Goal: Communication & Community: Answer question/provide support

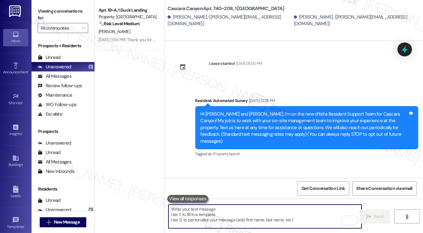
scroll to position [7772, 0]
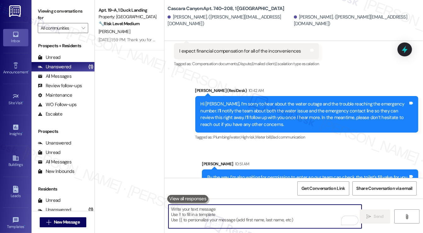
click at [210, 218] on div "Water was restored this morning, don't know what the was yet it wasn't availabl…" at bounding box center [283, 225] width 208 height 14
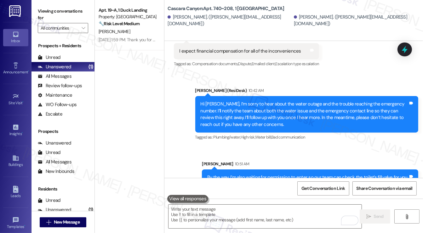
click at [210, 218] on div "Water was restored this morning, don't know what the was yet it wasn't availabl…" at bounding box center [283, 225] width 208 height 14
click at [274, 174] on div "By the way, I’m also waiting for permission to enter so our team can check the …" at bounding box center [307, 177] width 201 height 7
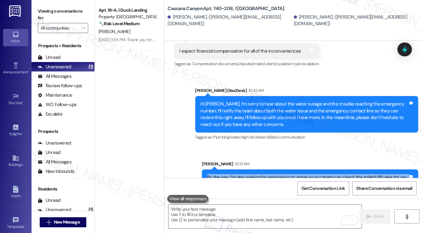
click at [274, 174] on div "By the way, I’m also waiting for permission to enter so our team can check the …" at bounding box center [307, 177] width 201 height 7
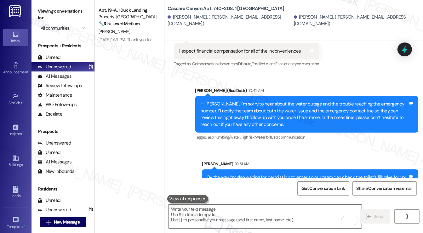
click at [224, 218] on div "Water was restored this morning, don't know what the was yet it wasn't availabl…" at bounding box center [283, 225] width 208 height 14
drag, startPoint x: 224, startPoint y: 155, endPoint x: 225, endPoint y: 150, distance: 4.6
click at [224, 218] on div "Water was restored this morning, don't know what the was yet it wasn't availabl…" at bounding box center [283, 225] width 208 height 14
click at [265, 218] on div "Water was restored this morning, don't know what the was yet it wasn't availabl…" at bounding box center [283, 225] width 208 height 14
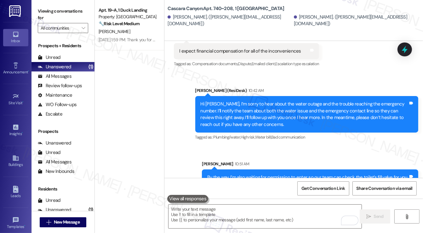
click at [265, 218] on div "Water was restored this morning, don't know what the was yet it wasn't availabl…" at bounding box center [283, 225] width 208 height 14
click at [266, 218] on div "Water was restored this morning, don't know what the was yet it wasn't availabl…" at bounding box center [283, 225] width 208 height 14
click at [229, 218] on div "Water was restored this morning, don't know what the was yet it wasn't availabl…" at bounding box center [283, 225] width 208 height 14
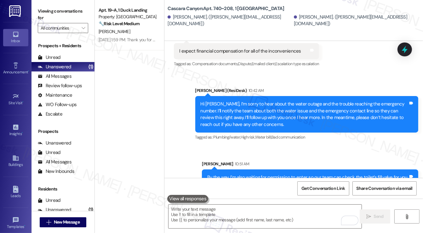
click at [229, 218] on div "Water was restored this morning, don't know what the was yet it wasn't availabl…" at bounding box center [283, 225] width 208 height 14
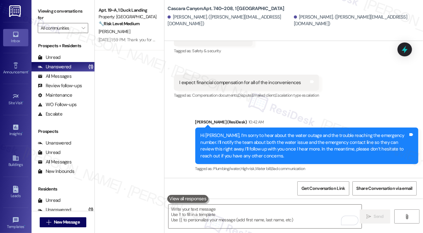
scroll to position [7772, 0]
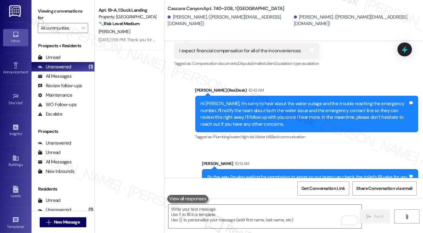
click at [259, 174] on div "By the way, I’m also waiting for permission to enter so our team can check the …" at bounding box center [307, 177] width 201 height 7
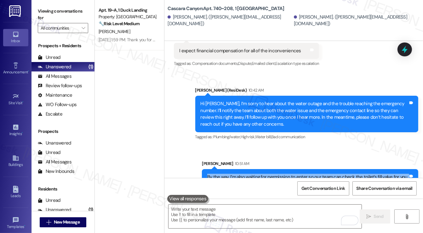
click at [259, 174] on div "By the way, I’m also waiting for permission to enter so our team can check the …" at bounding box center [307, 177] width 201 height 7
click at [336, 174] on div "By the way, I’m also waiting for permission to enter so our team can check the …" at bounding box center [307, 177] width 201 height 7
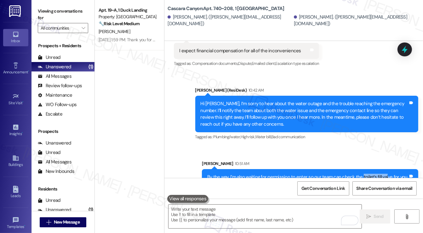
drag, startPoint x: 362, startPoint y: 113, endPoint x: 385, endPoint y: 112, distance: 23.6
click at [385, 174] on div "By the way, I’m also waiting for permission to enter so our team can check the …" at bounding box center [307, 177] width 201 height 7
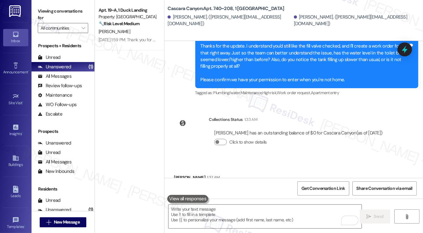
scroll to position [7458, 0]
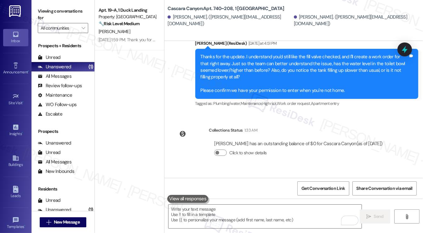
drag, startPoint x: 216, startPoint y: 134, endPoint x: 308, endPoint y: 138, distance: 91.6
click at [305, 193] on div "10:30 at night and there is no water in the building!! Your emergency number do…" at bounding box center [272, 201] width 196 height 16
click at [308, 198] on div "10:30 at night and there is no water in the building!! Your emergency number do…" at bounding box center [269, 201] width 181 height 7
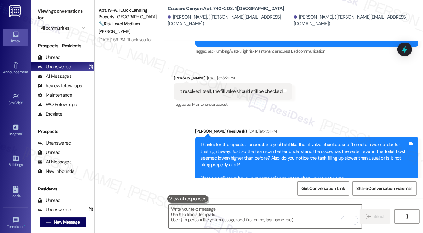
scroll to position [7332, 0]
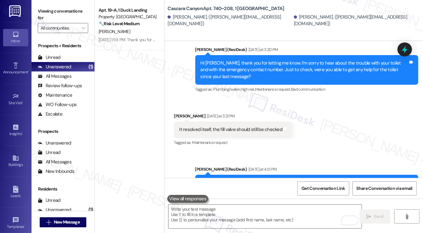
click at [284, 179] on div "Thanks for the update. I understand you'd still like the fill valve checked, an…" at bounding box center [304, 199] width 208 height 41
click at [271, 179] on div "Thanks for the update. I understand you'd still like the fill valve checked, an…" at bounding box center [304, 199] width 208 height 41
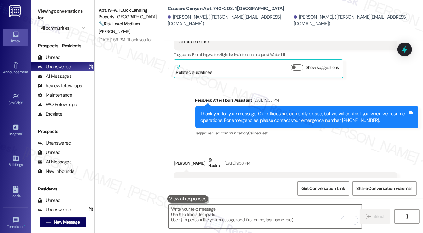
scroll to position [7049, 0]
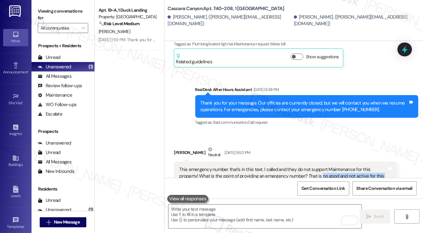
drag, startPoint x: 304, startPoint y: 120, endPoint x: 313, endPoint y: 126, distance: 10.9
click at [313, 166] on div "This emergency number that's in this text. I called and they do not support Mai…" at bounding box center [283, 189] width 208 height 47
click at [314, 166] on div "This emergency number that's in this text. I called and they do not support Mai…" at bounding box center [283, 189] width 208 height 47
drag, startPoint x: 289, startPoint y: 140, endPoint x: 320, endPoint y: 148, distance: 31.1
click at [320, 166] on div "This emergency number that's in this text. I called and they do not support Mai…" at bounding box center [283, 189] width 208 height 47
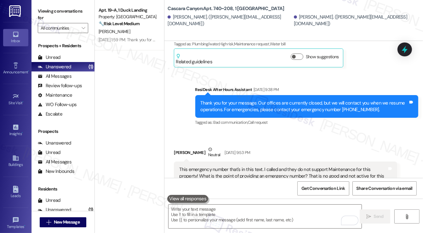
click at [337, 166] on div "This emergency number that's in this text. I called and they do not support Mai…" at bounding box center [283, 189] width 208 height 47
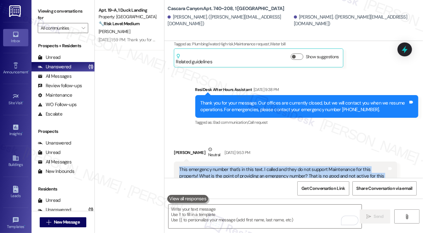
click at [337, 166] on div "This emergency number that's in this text. I called and they do not support Mai…" at bounding box center [283, 189] width 208 height 47
click at [308, 166] on div "This emergency number that's in this text. I called and they do not support Mai…" at bounding box center [283, 189] width 208 height 47
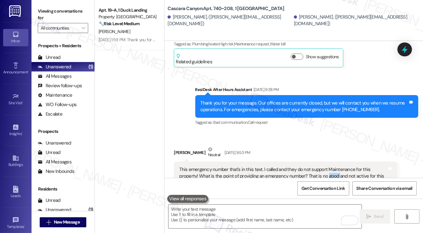
click at [308, 166] on div "This emergency number that's in this text. I called and they do not support Mai…" at bounding box center [283, 189] width 208 height 47
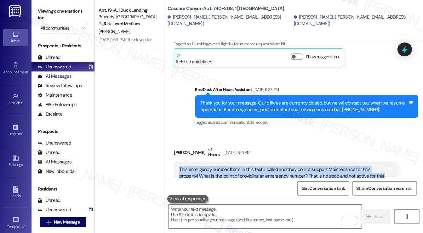
click at [308, 166] on div "This emergency number that's in this text. I called and they do not support Mai…" at bounding box center [283, 189] width 208 height 47
click at [237, 166] on div "This emergency number that's in this text. I called and they do not support Mai…" at bounding box center [283, 189] width 208 height 47
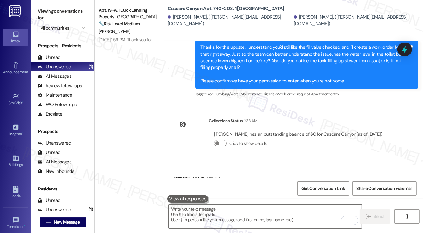
scroll to position [7615, 0]
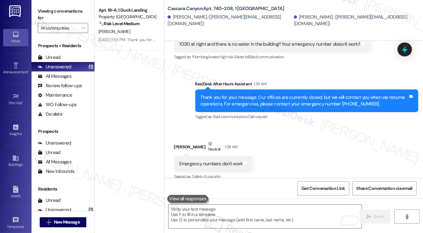
click at [226, 200] on div "I expect financial compensation for all of the inconveniences Tags and notes" at bounding box center [246, 208] width 145 height 16
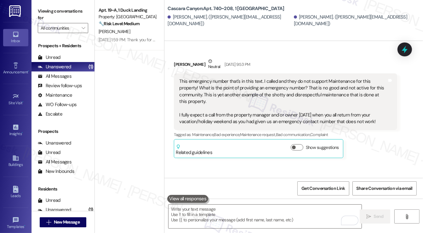
scroll to position [7049, 0]
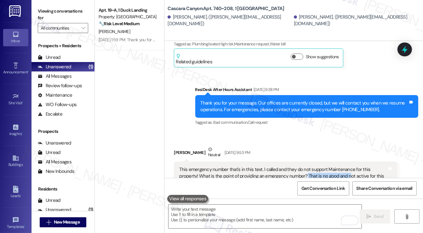
drag, startPoint x: 313, startPoint y: 120, endPoint x: 327, endPoint y: 120, distance: 14.2
click at [327, 166] on div "This emergency number that's in this text. I called and they do not support Mai…" at bounding box center [283, 189] width 208 height 47
click at [328, 166] on div "This emergency number that's in this text. I called and they do not support Mai…" at bounding box center [283, 189] width 208 height 47
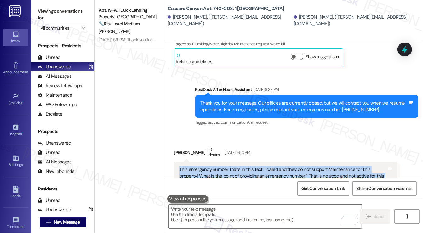
click at [328, 166] on div "This emergency number that's in this text. I called and they do not support Mai…" at bounding box center [283, 189] width 208 height 47
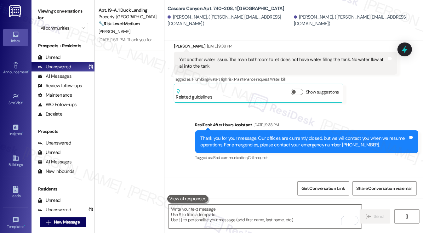
scroll to position [6954, 0]
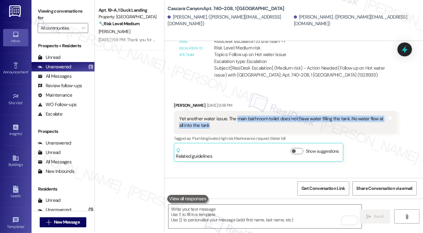
drag, startPoint x: 234, startPoint y: 62, endPoint x: 344, endPoint y: 68, distance: 110.0
click at [344, 115] on div "Yet another water issue. The main bathroom toilet does not have water filling t…" at bounding box center [283, 122] width 208 height 14
copy div "main bathroom toilet does not have water filling the tank. No water flow at all…"
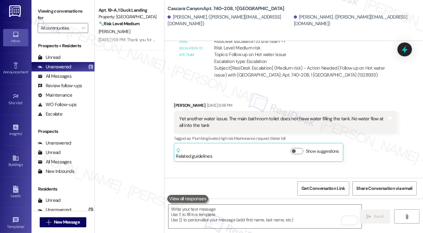
click at [55, 19] on label "Viewing conversations for" at bounding box center [63, 14] width 50 height 17
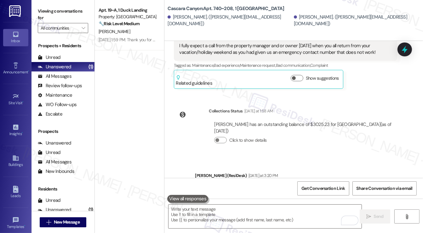
drag, startPoint x: 216, startPoint y: 127, endPoint x: 245, endPoint y: 134, distance: 29.6
click at [244, 186] on div "Hi [PERSON_NAME], thank you for letting me know. I’m sorry to hear about the tr…" at bounding box center [304, 196] width 208 height 20
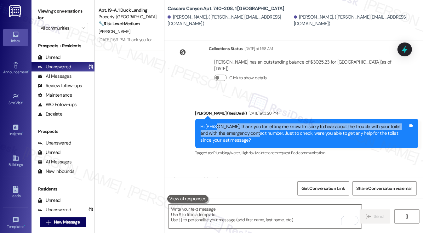
scroll to position [7269, 0]
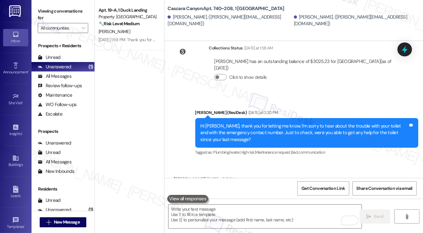
click at [235, 123] on div "Hi [PERSON_NAME], thank you for letting me know. I’m sorry to hear about the tr…" at bounding box center [304, 133] width 208 height 20
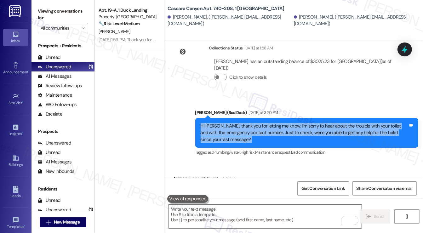
click at [235, 123] on div "Hi [PERSON_NAME], thank you for letting me know. I’m sorry to hear about the tr…" at bounding box center [304, 133] width 208 height 20
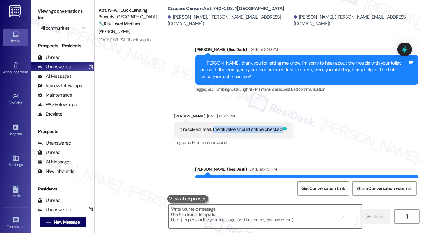
drag, startPoint x: 213, startPoint y: 65, endPoint x: 284, endPoint y: 69, distance: 70.9
click at [284, 121] on div "It resolved itself, the fill valve should still be checked Tags and notes" at bounding box center [233, 129] width 118 height 16
copy div "the fill valve should still be checked Tags and notes"
drag, startPoint x: 54, startPoint y: 12, endPoint x: 87, endPoint y: 16, distance: 32.9
click at [54, 12] on label "Viewing conversations for" at bounding box center [63, 14] width 50 height 17
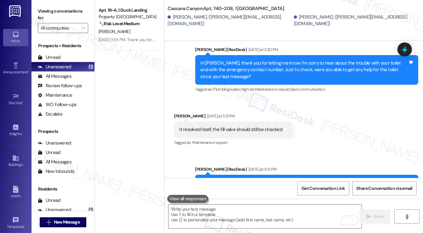
click at [350, 98] on div "Received via SMS [PERSON_NAME] [DATE] at 3:21 PM It resolved itself, the fill v…" at bounding box center [293, 124] width 258 height 53
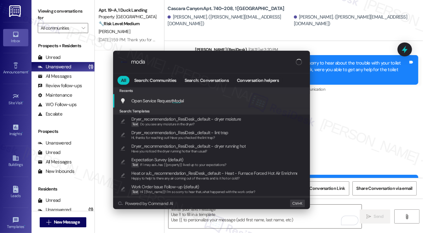
type input "modal"
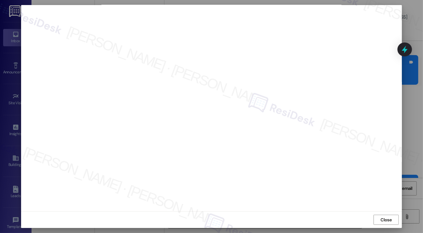
scroll to position [3, 0]
click at [379, 220] on span "Close" at bounding box center [386, 220] width 14 height 7
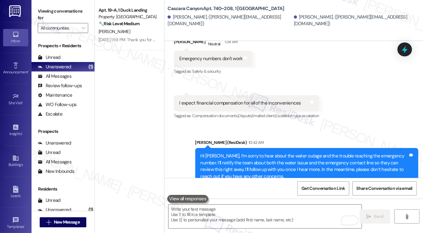
scroll to position [7772, 0]
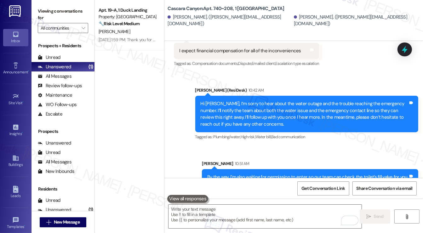
click at [210, 218] on div "Water was restored this morning, don't know what the was yet it wasn't availabl…" at bounding box center [283, 225] width 208 height 14
click at [278, 213] on div "Water was restored this morning, don't know what the was yet it wasn't availabl…" at bounding box center [285, 224] width 223 height 23
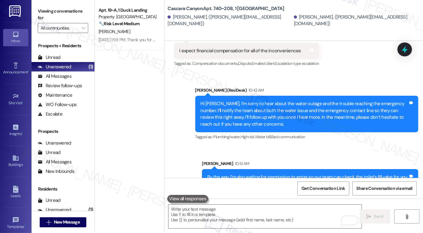
click at [278, 213] on div "Water was restored this morning, don't know what the was yet it wasn't availabl…" at bounding box center [285, 224] width 223 height 23
click at [243, 213] on div "Water was restored this morning, don't know what the was yet it wasn't availabl…" at bounding box center [285, 224] width 223 height 23
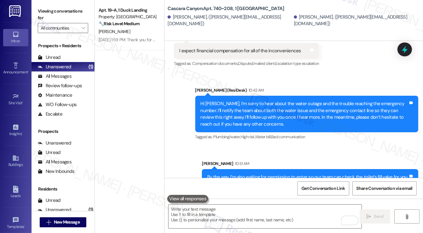
click at [263, 218] on div "Water was restored this morning, don't know what the was yet it wasn't availabl…" at bounding box center [283, 225] width 208 height 14
click at [287, 169] on div "By the way, I’m also waiting for permission to enter so our team can check the …" at bounding box center [310, 177] width 216 height 16
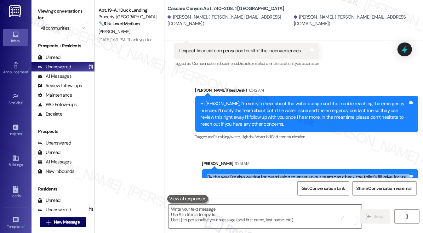
click at [287, 169] on div "By the way, I’m also waiting for permission to enter so our team can check the …" at bounding box center [310, 177] width 216 height 16
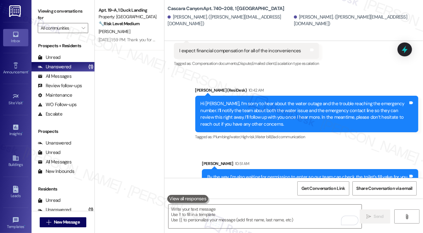
click at [281, 218] on div "Water was restored this morning, don't know what the was yet it wasn't availabl…" at bounding box center [283, 225] width 208 height 14
click at [406, 51] on icon at bounding box center [404, 49] width 11 height 11
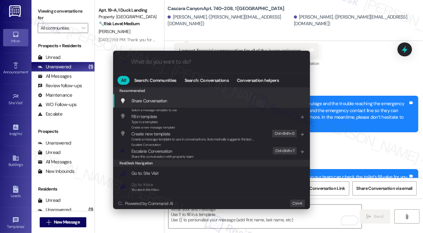
click at [350, 79] on div ".cls-1{fill:#0a055f;}.cls-2{fill:#0cc4c4;} resideskLogoBlueOrange All Search: C…" at bounding box center [211, 116] width 423 height 233
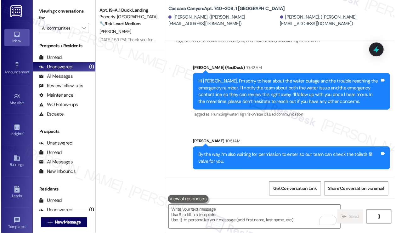
scroll to position [7975, 0]
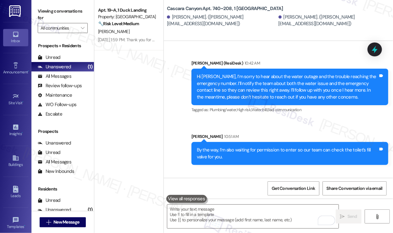
click at [240, 197] on div "Water was restored this morning, don't know what the was yet it wasn't availabl…" at bounding box center [270, 207] width 182 height 20
copy div "Water was restored this morning, don't know what the was yet it wasn't availabl…"
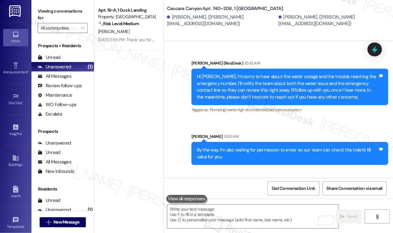
click at [48, 9] on label "Viewing conversations for" at bounding box center [63, 14] width 50 height 17
click at [49, 10] on label "Viewing conversations for" at bounding box center [63, 14] width 50 height 17
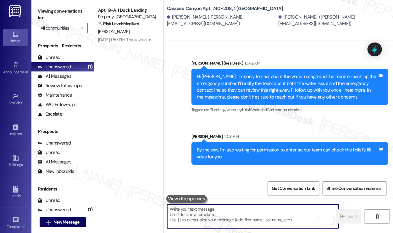
click at [214, 222] on textarea "To enrich screen reader interactions, please activate Accessibility in Grammarl…" at bounding box center [252, 216] width 171 height 24
paste textarea "Hi {{first_name}}, thank you for letting me know. I’m really sorry you had to d…"
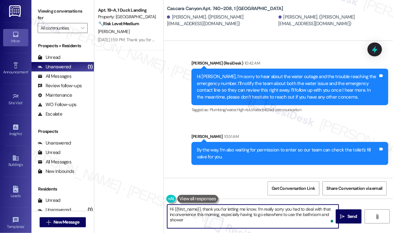
drag, startPoint x: 257, startPoint y: 208, endPoint x: 165, endPoint y: 196, distance: 92.6
click at [160, 204] on div "Apt. 19~A, 1 Duck Landing Property: Duck Landing 🔧 Risk Level: Medium The resid…" at bounding box center [243, 116] width 299 height 233
click at [170, 209] on textarea "I’m really sorry you had to deal with that inconvenience this morning, especial…" at bounding box center [252, 216] width 171 height 24
click at [227, 210] on textarea "Thanks for confirming and I’m really sorry you had to deal with that inconvenie…" at bounding box center [252, 216] width 171 height 24
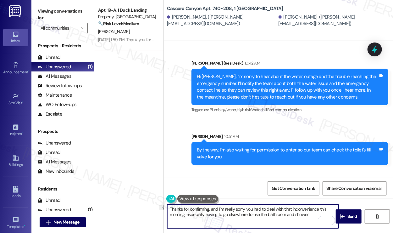
drag, startPoint x: 317, startPoint y: 213, endPoint x: 211, endPoint y: 217, distance: 106.1
click at [211, 217] on textarea "Thanks for confirming, and I’m really sorry you had to deal with that inconveni…" at bounding box center [252, 216] width 171 height 24
click at [304, 214] on textarea "Thanks for confirming, and I’m really sorry you had to deal with that inconveni…" at bounding box center [252, 216] width 171 height 24
click at [309, 215] on textarea "Thanks for confirming, and I’m really sorry you had to deal with that inconveni…" at bounding box center [252, 216] width 171 height 24
type textarea "Thanks for confirming, and I’m really sorry you had to deal with that inconveni…"
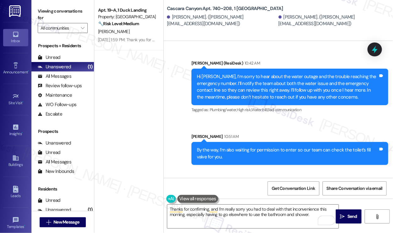
click at [47, 11] on label "Viewing conversations for" at bounding box center [63, 14] width 50 height 17
click at [312, 215] on textarea "Thanks for confirming, and I’m really sorry you had to deal with that inconveni…" at bounding box center [252, 216] width 171 height 24
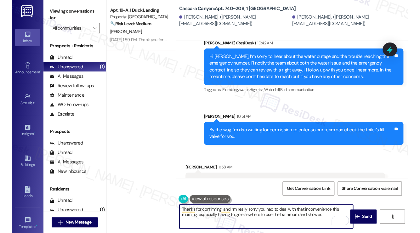
scroll to position [7968, 0]
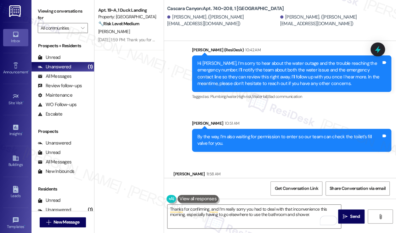
click at [55, 12] on label "Viewing conversations for" at bounding box center [63, 14] width 50 height 17
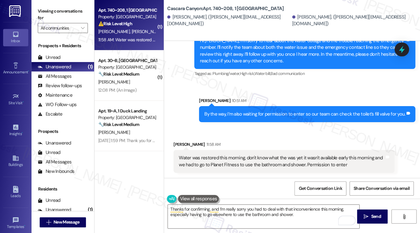
scroll to position [7800, 0]
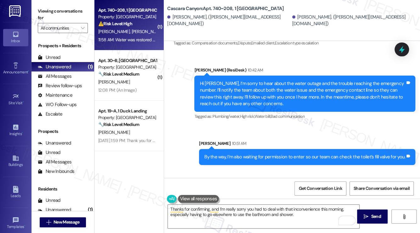
click at [268, 197] on div "Water was restored this morning, don't know what the was yet it wasn't availabl…" at bounding box center [281, 204] width 205 height 14
click at [270, 154] on div "By the way, I’m also waiting for permission to enter so our team can check the …" at bounding box center [304, 157] width 201 height 7
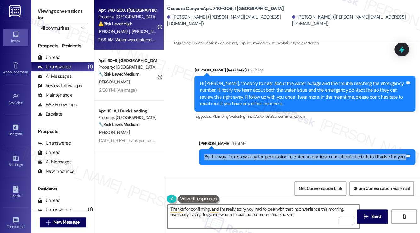
click at [270, 154] on div "By the way, I’m also waiting for permission to enter so our team can check the …" at bounding box center [304, 157] width 201 height 7
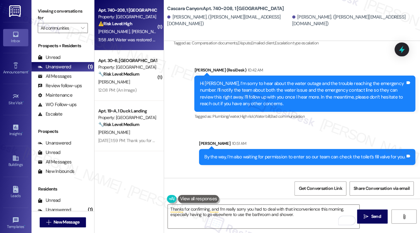
click at [285, 197] on div "Water was restored this morning, don't know what the was yet it wasn't availabl…" at bounding box center [281, 204] width 205 height 14
click at [417, 88] on div "Sent via SMS [PERSON_NAME] (ResiDesk) 10:42 AM Hi [PERSON_NAME], I’m sorry to h…" at bounding box center [292, 111] width 256 height 117
click at [223, 210] on textarea "Thanks for confirming, and I’m really sorry you had to deal with that inconveni…" at bounding box center [263, 216] width 191 height 24
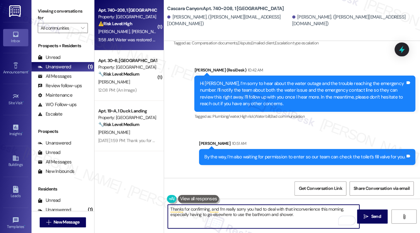
click at [223, 210] on textarea "Thanks for confirming, and I’m really sorry you had to deal with that inconveni…" at bounding box center [263, 216] width 191 height 24
click at [264, 210] on textarea "Thanks for confirming, and I’m really sorry you had to deal with that inconveni…" at bounding box center [263, 216] width 191 height 24
click at [304, 211] on textarea "Thanks for confirming, and I’m really sorry you had to deal with that inconveni…" at bounding box center [263, 216] width 191 height 24
click at [306, 217] on textarea "Thanks for confirming, and I’m really sorry you had to deal with that inconveni…" at bounding box center [263, 216] width 191 height 24
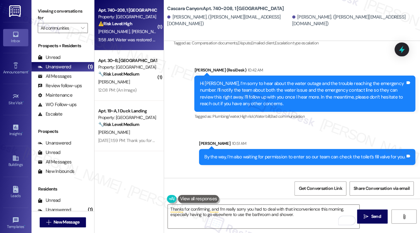
click at [52, 9] on label "Viewing conversations for" at bounding box center [63, 14] width 50 height 17
click at [251, 210] on textarea "Thanks for confirming, and I’m really sorry you had to deal with that inconveni…" at bounding box center [263, 216] width 191 height 24
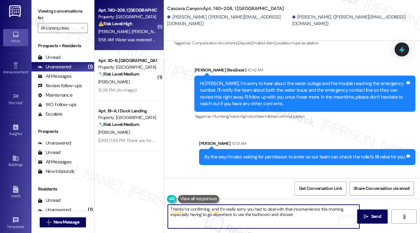
click at [251, 210] on textarea "Thanks for confirming, and I’m really sorry you had to deal with that inconveni…" at bounding box center [263, 216] width 191 height 24
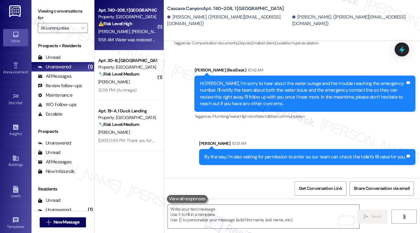
click at [47, 12] on label "Viewing conversations for" at bounding box center [63, 14] width 50 height 17
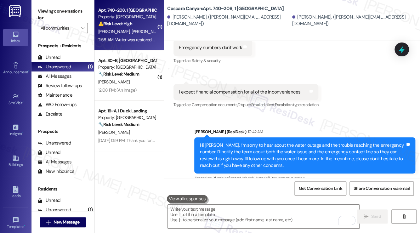
scroll to position [7737, 0]
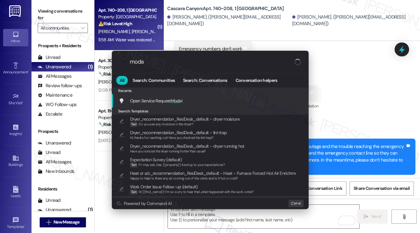
type input "modal"
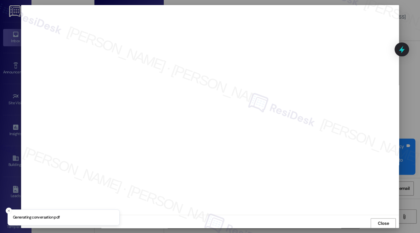
scroll to position [0, 0]
click at [22, 39] on div at bounding box center [210, 110] width 378 height 210
click at [380, 221] on span "Close" at bounding box center [383, 223] width 11 height 7
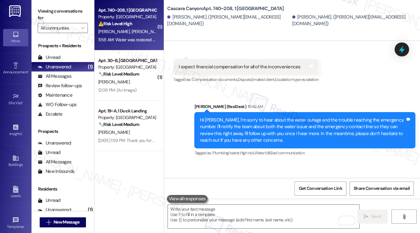
scroll to position [7800, 0]
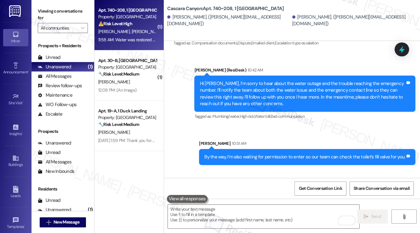
click at [35, 7] on div "Viewing conversations for All communities " at bounding box center [62, 19] width 63 height 39
click at [184, 206] on textarea "To enrich screen reader interactions, please activate Accessibility in Grammarl…" at bounding box center [263, 216] width 191 height 24
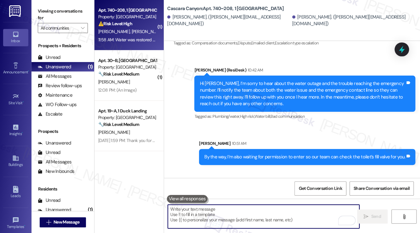
paste textarea "Thanks for confirming, and I’m really sorry you had to deal with that inconveni…"
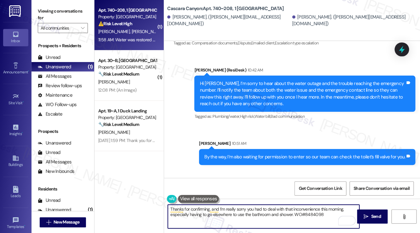
click at [294, 214] on textarea "Thanks for confirming, and I’m really sorry you had to deal with that inconveni…" at bounding box center [263, 216] width 191 height 24
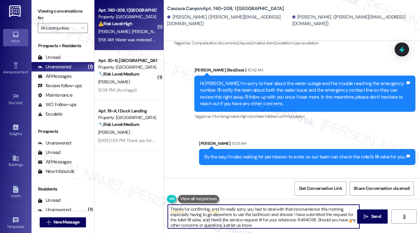
click at [225, 208] on textarea "Thanks for confirming, and I’m really sorry you had to deal with that inconveni…" at bounding box center [263, 216] width 191 height 24
click at [279, 219] on textarea "Thanks for confirming, and I’m really sorry you had to deal with that inconveni…" at bounding box center [263, 216] width 191 height 24
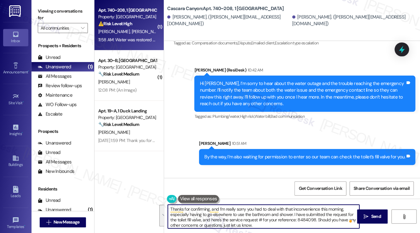
click at [257, 222] on textarea "Thanks for confirming, and I’m really sorry you had to deal with that inconveni…" at bounding box center [263, 216] width 191 height 24
click at [184, 184] on div "Michael Weinberger 11:58 AM" at bounding box center [283, 188] width 221 height 9
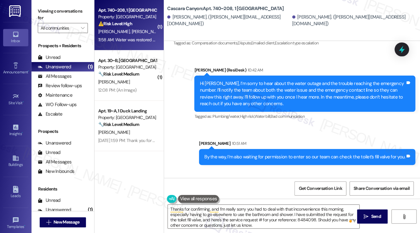
click at [184, 184] on div "Michael Weinberger 11:58 AM" at bounding box center [283, 188] width 221 height 9
copy div "Michael"
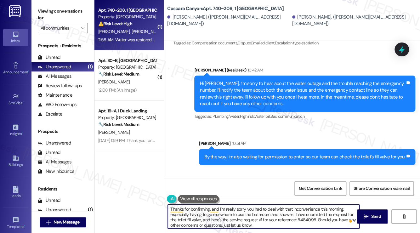
click at [210, 209] on textarea "Thanks for confirming, and I’m really sorry you had to deal with that inconveni…" at bounding box center [263, 216] width 191 height 24
paste textarea "Michael"
click at [245, 210] on textarea "Thanks for confirming, Michael, and I’m really sorry you had to deal with that …" at bounding box center [263, 216] width 191 height 24
click at [241, 214] on textarea "Thanks for confirming, Michael, and I’m sorry you had to deal with that inconve…" at bounding box center [263, 216] width 191 height 24
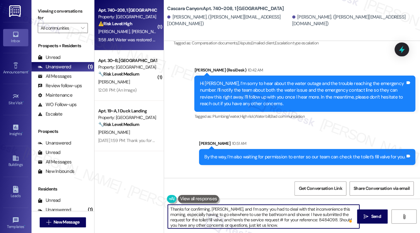
click at [241, 214] on textarea "Thanks for confirming, Michael, and I’m sorry you had to deal with that inconve…" at bounding box center [263, 216] width 191 height 24
click at [201, 220] on textarea "Thanks for confirming, Michael, and I’m sorry you had to deal with that inconve…" at bounding box center [263, 216] width 191 height 24
type textarea "Thanks for confirming, Michael, and I’m sorry you had to deal with that inconve…"
click at [361, 216] on button " Send" at bounding box center [372, 216] width 31 height 14
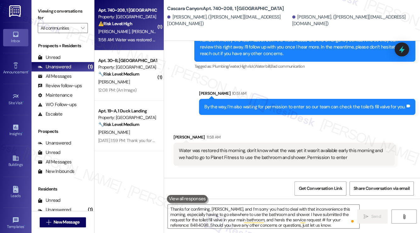
scroll to position [7864, 0]
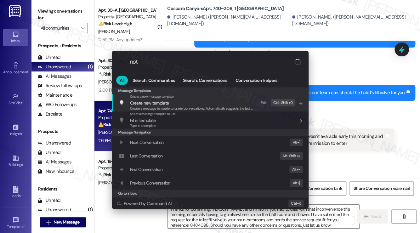
type input "note"
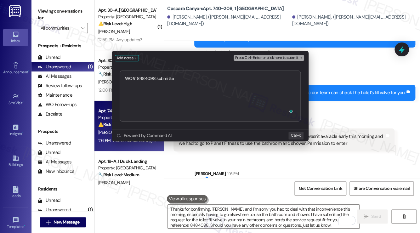
type textarea "WO# 8484098 submitted"
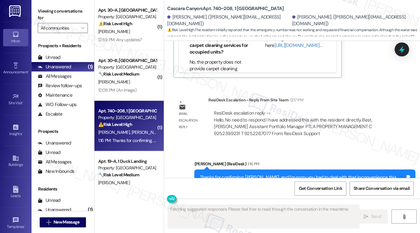
type textarea "Fetching suggested responses. Please feel free to read through the conversation…"
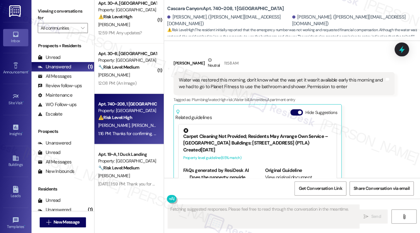
scroll to position [13, 0]
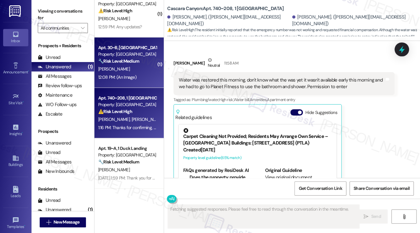
click at [138, 66] on div "[PERSON_NAME]" at bounding box center [127, 69] width 59 height 8
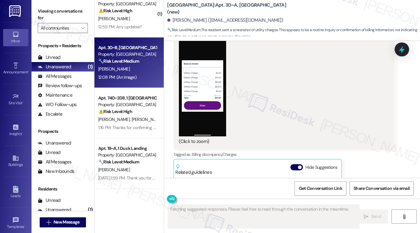
scroll to position [2659, 0]
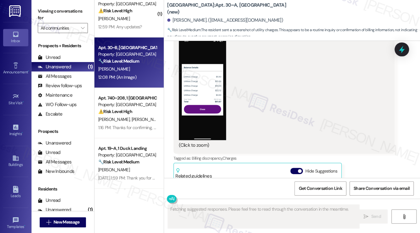
click at [206, 109] on button "Zoom image" at bounding box center [202, 89] width 47 height 102
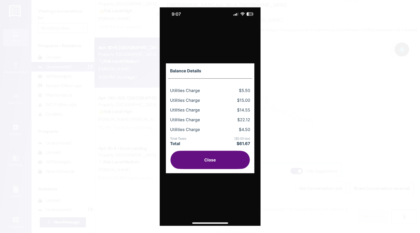
click at [343, 110] on button "Unzoom image" at bounding box center [210, 116] width 420 height 233
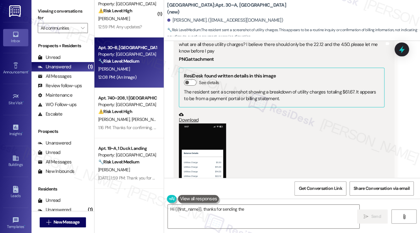
scroll to position [2533, 0]
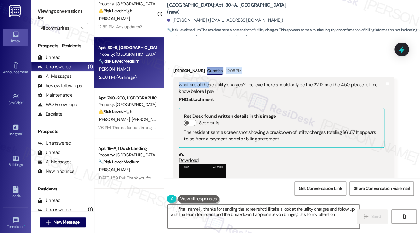
drag, startPoint x: 196, startPoint y: 68, endPoint x: 213, endPoint y: 72, distance: 17.8
click at [210, 71] on div "Krista Karel Question 12:08 PM what are all these utility charges? I believe th…" at bounding box center [283, 234] width 221 height 334
click at [238, 81] on div "what are all these utility charges? I believe there should only be the 22.12 an…" at bounding box center [281, 88] width 205 height 14
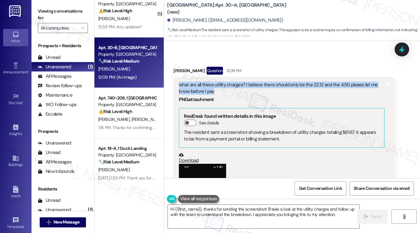
click at [238, 81] on div "what are all these utility charges? I believe there should only be the 22.12 an…" at bounding box center [281, 88] width 205 height 14
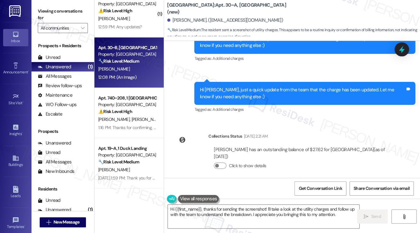
scroll to position [2376, 0]
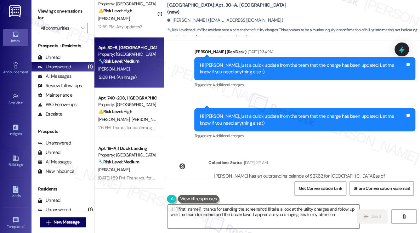
click at [237, 108] on div "Hi Krista, just a quick update from the team that the charge has been updated. …" at bounding box center [304, 119] width 221 height 23
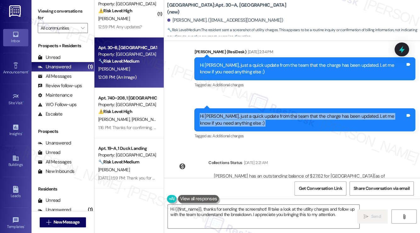
click at [237, 108] on div "Hi Krista, just a quick update from the team that the charge has been updated. …" at bounding box center [304, 119] width 221 height 23
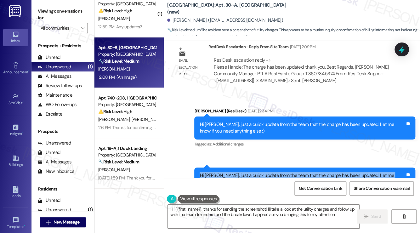
scroll to position [2313, 0]
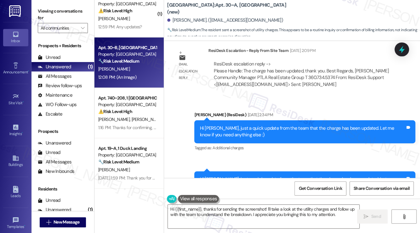
click at [273, 120] on div "Hi Krista, just a quick update from the team that the charge has been updated. …" at bounding box center [304, 131] width 221 height 23
click at [274, 120] on div "Hi Krista, just a quick update from the team that the charge has been updated. …" at bounding box center [304, 131] width 221 height 23
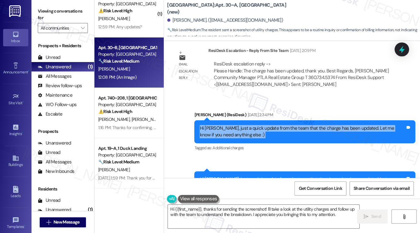
click at [274, 120] on div "Hi Krista, just a quick update from the team that the charge has been updated. …" at bounding box center [304, 131] width 221 height 23
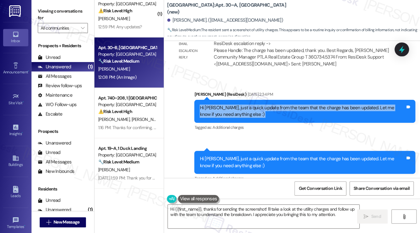
scroll to position [2344, 0]
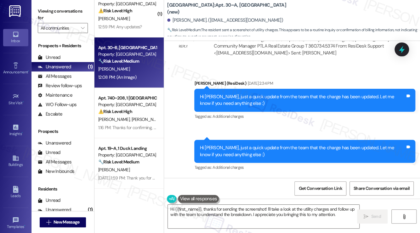
click at [253, 144] on div "Hi Krista, just a quick update from the team that the charge has been updated. …" at bounding box center [301, 151] width 205 height 14
click at [252, 145] on div "Hi Krista, just a quick update from the team that the charge has been updated. …" at bounding box center [301, 151] width 205 height 14
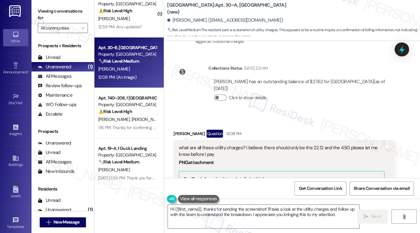
scroll to position [2533, 0]
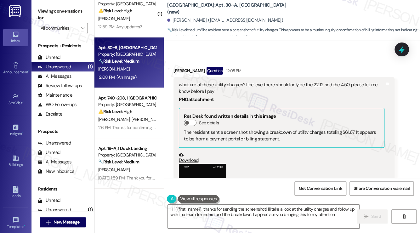
click at [210, 77] on div "what are all these utility charges? I believe there should only be the 22.12 an…" at bounding box center [283, 178] width 221 height 203
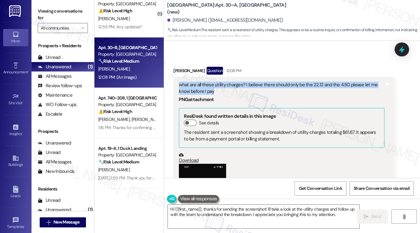
click at [210, 77] on div "what are all these utility charges? I believe there should only be the 22.12 an…" at bounding box center [283, 178] width 221 height 203
click at [292, 81] on div "what are all these utility charges? I believe there should only be the 22.12 an…" at bounding box center [281, 88] width 205 height 14
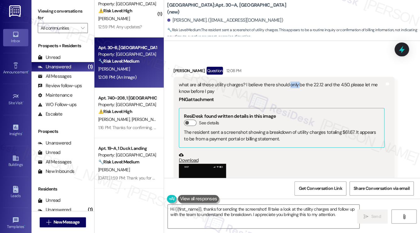
click at [292, 81] on div "what are all these utility charges? I believe there should only be the 22.12 an…" at bounding box center [281, 88] width 205 height 14
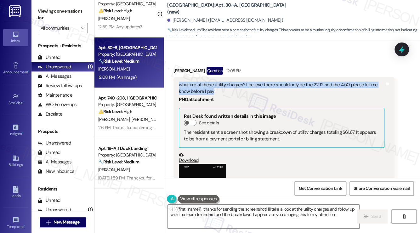
click at [292, 81] on div "what are all these utility charges? I believe there should only be the 22.12 an…" at bounding box center [281, 88] width 205 height 14
click at [311, 81] on div "what are all these utility charges? I believe there should only be the 22.12 an…" at bounding box center [281, 88] width 205 height 14
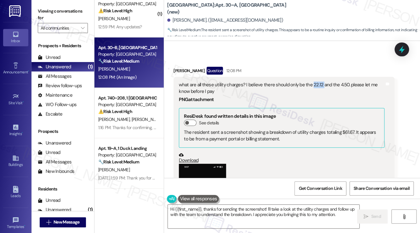
click at [311, 81] on div "what are all these utility charges? I believe there should only be the 22.12 an…" at bounding box center [281, 88] width 205 height 14
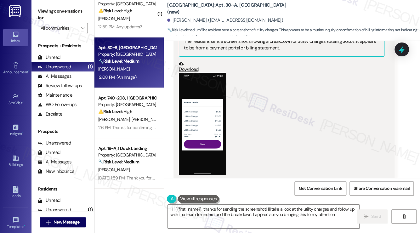
scroll to position [2691, 0]
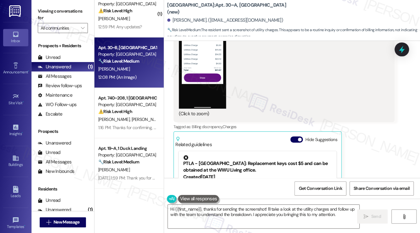
click at [208, 80] on button "Zoom image" at bounding box center [202, 57] width 47 height 102
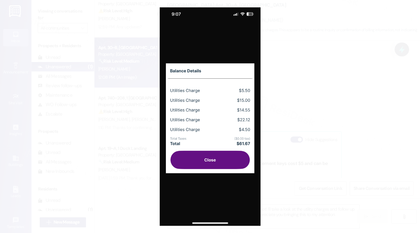
click at [326, 81] on button "Unzoom image" at bounding box center [210, 116] width 420 height 233
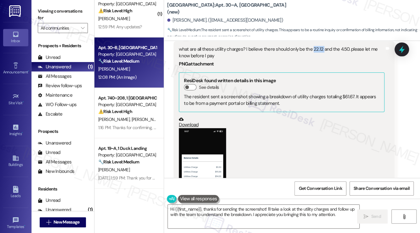
scroll to position [2596, 0]
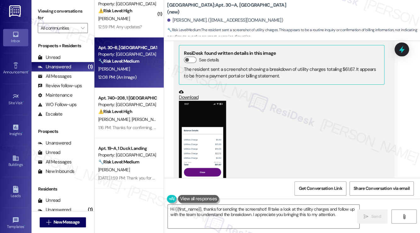
click at [212, 120] on button "Zoom image" at bounding box center [202, 152] width 47 height 102
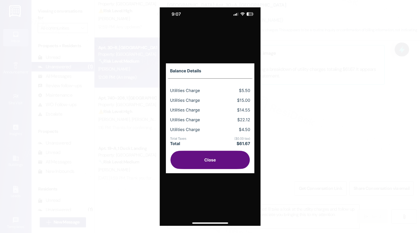
click at [326, 113] on button "Unzoom image" at bounding box center [210, 116] width 420 height 233
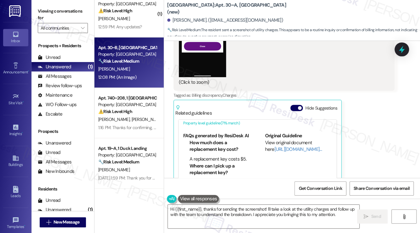
scroll to position [51, 0]
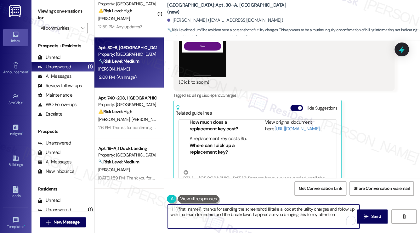
drag, startPoint x: 272, startPoint y: 208, endPoint x: 337, endPoint y: 216, distance: 65.9
click at [337, 216] on textarea "Hi {{first_name}}, thanks for sending the screenshot! I'll take a look at the u…" at bounding box center [263, 216] width 191 height 24
drag, startPoint x: 267, startPoint y: 209, endPoint x: 274, endPoint y: 209, distance: 6.9
click at [267, 209] on textarea "Hi {{first_name}}, thanks for sending the screenshot! I'll pass this along to t…" at bounding box center [263, 216] width 191 height 24
click at [193, 215] on textarea "Hi {{first_name}}, thanks for sending the screenshot! I understand you're seein…" at bounding box center [263, 216] width 191 height 24
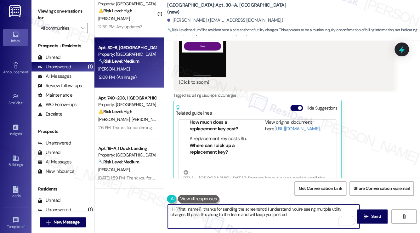
click at [193, 215] on textarea "Hi {{first_name}}, thanks for sending the screenshot! I understand you're seein…" at bounding box center [263, 216] width 191 height 24
drag, startPoint x: 193, startPoint y: 215, endPoint x: 244, endPoint y: 219, distance: 51.1
click at [193, 215] on textarea "Hi {{first_name}}, thanks for sending the screenshot! I understand you're seein…" at bounding box center [263, 216] width 191 height 24
click at [310, 221] on textarea "Hi {{first_name}}, thanks for sending the screenshot! I understand you're seein…" at bounding box center [263, 216] width 191 height 24
click at [282, 214] on textarea "Hi {{first_name}}, thanks for sending the screenshot! I understand you're seein…" at bounding box center [263, 216] width 191 height 24
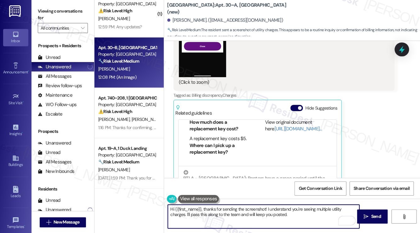
click at [282, 214] on textarea "Hi {{first_name}}, thanks for sending the screenshot! I understand you're seein…" at bounding box center [263, 216] width 191 height 24
click at [305, 215] on textarea "Hi {{first_name}}, thanks for sending the screenshot! I understand you're seein…" at bounding box center [263, 216] width 191 height 24
click at [292, 212] on textarea "Hi {{first_name}}, thanks for sending the screenshot! I understand you're seein…" at bounding box center [263, 216] width 191 height 24
click at [235, 214] on textarea "Hi {{first_name}}, thanks for sending the screenshot! I understand you're seein…" at bounding box center [263, 216] width 191 height 24
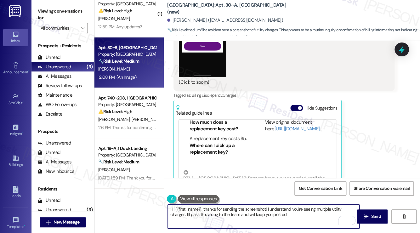
click at [239, 213] on textarea "Hi {{first_name}}, thanks for sending the screenshot! I understand you're seein…" at bounding box center [263, 216] width 191 height 24
type textarea "Hi {{first_name}}, thanks for sending the screenshot! I understand you're seein…"
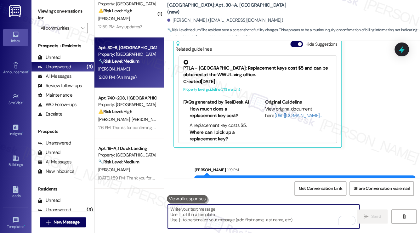
scroll to position [0, 0]
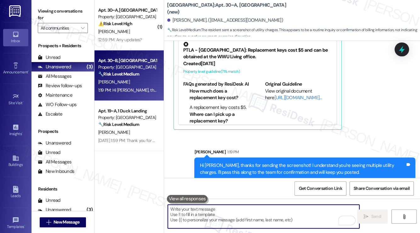
click at [321, 162] on div "Hi Krista, thanks for sending the screenshot! I understand you're seeing multip…" at bounding box center [301, 169] width 205 height 14
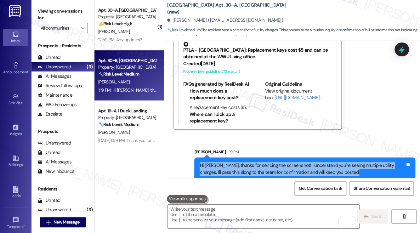
click at [321, 162] on div "Hi Krista, thanks for sending the screenshot! I understand you're seeing multip…" at bounding box center [301, 169] width 205 height 14
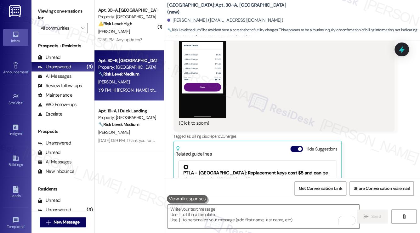
scroll to position [2615, 0]
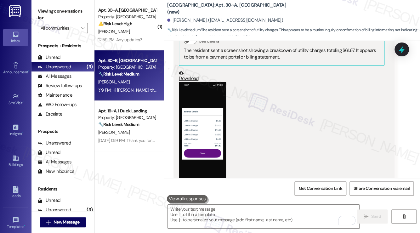
click at [405, 57] on div "Received via SMS Krista Karel Question 12:08 PM what are all these utility char…" at bounding box center [292, 147] width 256 height 353
click at [403, 51] on icon at bounding box center [401, 49] width 11 height 11
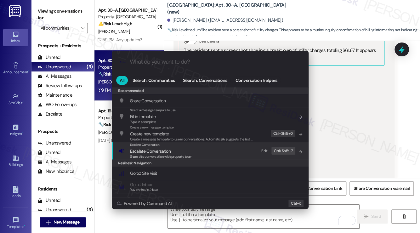
click at [176, 155] on span "Share this conversation with property team" at bounding box center [161, 156] width 62 height 4
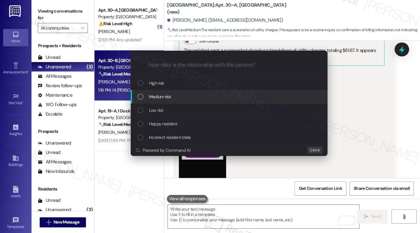
click at [172, 99] on div "Medium risk" at bounding box center [229, 96] width 184 height 7
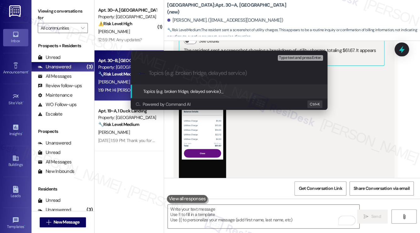
type input "l"
type input "C"
type input "Utility charges clarification"
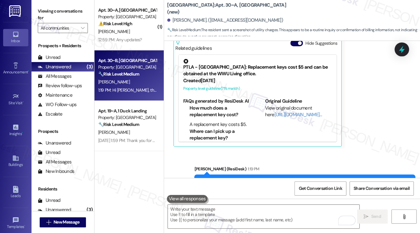
scroll to position [2813, 0]
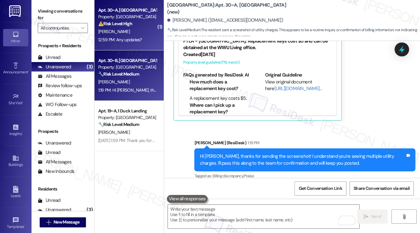
click at [113, 25] on strong "⚠️ Risk Level: High" at bounding box center [115, 24] width 34 height 6
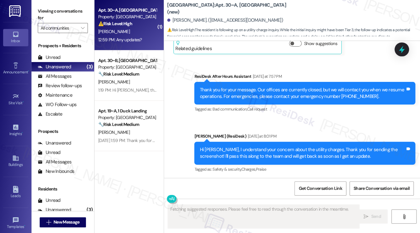
scroll to position [6059, 0]
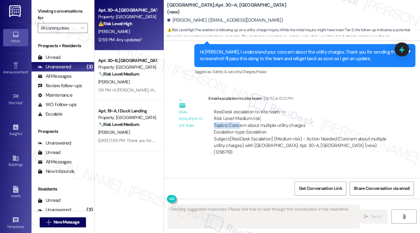
drag, startPoint x: 239, startPoint y: 89, endPoint x: 315, endPoint y: 98, distance: 75.7
click at [287, 109] on div "ResiDesk escalation to site team -> Risk Level: Medium risk Topics: Concern abo…" at bounding box center [301, 122] width 175 height 27
click at [307, 109] on div "ResiDesk escalation to site team -> Risk Level: Medium risk Topics: Concern abo…" at bounding box center [301, 122] width 175 height 27
click at [306, 109] on div "ResiDesk escalation to site team -> Risk Level: Medium risk Topics: Concern abo…" at bounding box center [301, 122] width 175 height 27
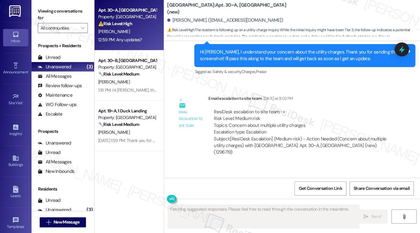
click at [300, 109] on div "ResiDesk escalation to site team -> Risk Level: Medium risk Topics: Concern abo…" at bounding box center [301, 122] width 175 height 27
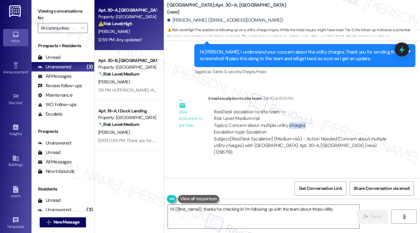
click at [300, 109] on div "ResiDesk escalation to site team -> Risk Level: Medium risk Topics: Concern abo…" at bounding box center [301, 122] width 175 height 27
type textarea "Hi {{first_name}}, thanks for checking in! I'm following up with the team about…"
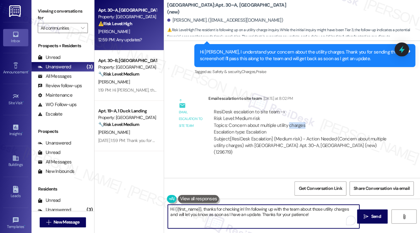
click at [210, 213] on textarea "Hi {{first_name}}, thanks for checking in! I'm following up with the team about…" at bounding box center [263, 216] width 191 height 24
drag, startPoint x: 301, startPoint y: 215, endPoint x: 249, endPoint y: 208, distance: 52.7
click at [249, 208] on textarea "Hi {{first_name}}, thanks for checking in! I'm following up with the team about…" at bounding box center [263, 216] width 191 height 24
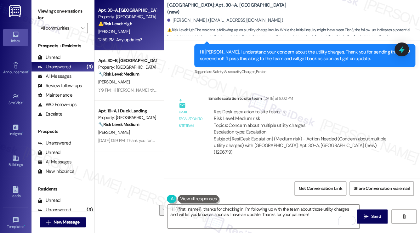
click at [253, 122] on div "Email escalation to site team Email escalation to site team Yesterday at 8:02 P…" at bounding box center [284, 127] width 230 height 75
click at [315, 207] on textarea "Hi {{first_name}}, thanks for checking in! I'm following up with the team about…" at bounding box center [263, 216] width 191 height 24
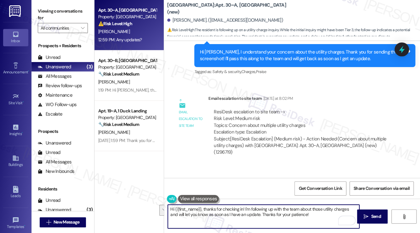
drag, startPoint x: 312, startPoint y: 215, endPoint x: 254, endPoint y: 200, distance: 60.1
click at [245, 206] on textarea "Hi {{first_name}}, thanks for checking in! I'm following up with the team about…" at bounding box center [263, 216] width 191 height 24
click at [260, 209] on textarea "Hi {{first_name}}, thanks for checking in! I'm following up with the team about…" at bounding box center [263, 216] width 191 height 24
click at [243, 209] on textarea "Hi {{first_name}}, thanks for checking in! I'm following up with the team about…" at bounding box center [263, 216] width 191 height 24
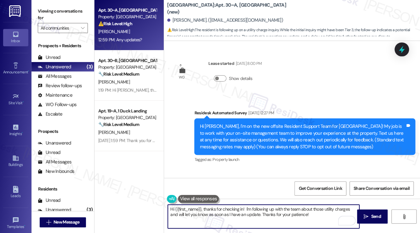
scroll to position [6059, 0]
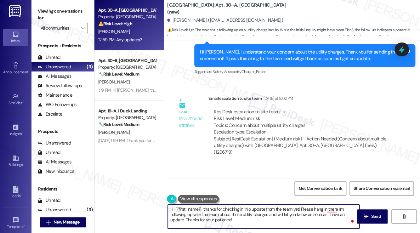
click at [249, 221] on textarea "Hi {{first_name}}, thanks for checking in! No update from the team yet! Please …" at bounding box center [263, 216] width 191 height 24
drag, startPoint x: 300, startPoint y: 208, endPoint x: 316, endPoint y: 227, distance: 24.5
click at [316, 227] on textarea "Hi {{first_name}}, thanks for checking in! No update from the team yet! Please …" at bounding box center [263, 216] width 191 height 24
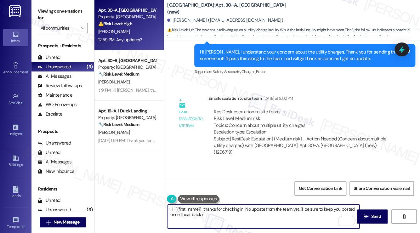
type textarea "Hi {{first_name}}, thanks for checking in! No update from the team yet. I'll be…"
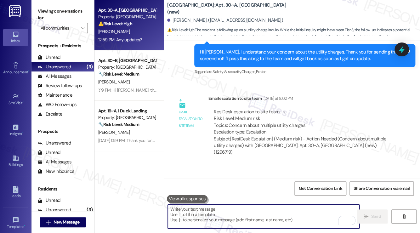
click at [214, 211] on textarea "To enrich screen reader interactions, please activate Accessibility in Grammarl…" at bounding box center [263, 216] width 191 height 24
paste textarea "Hi {{first_name}}, thanks for checking in! I don’t have an update from the team…"
type textarea "Hi {{first_name}}, thanks for checking in! I don’t have an update from the team…"
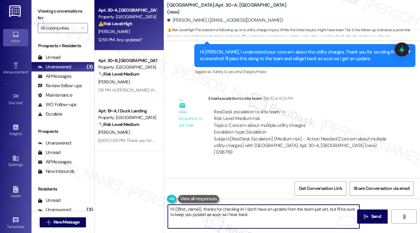
click at [232, 214] on textarea "Hi {{first_name}}, thanks for checking in! I don’t have an update from the team…" at bounding box center [263, 216] width 191 height 24
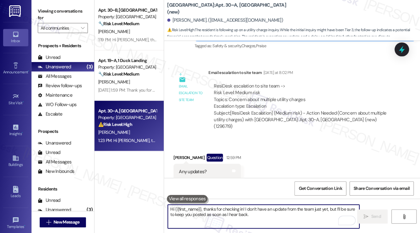
scroll to position [6109, 0]
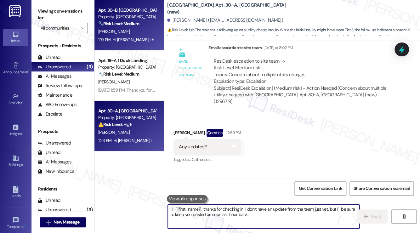
click at [123, 33] on div "[PERSON_NAME]" at bounding box center [127, 32] width 59 height 8
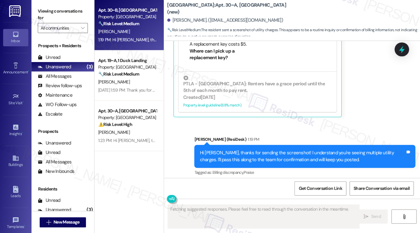
scroll to position [2891, 0]
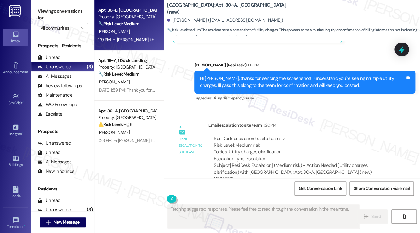
click at [255, 85] on div "Hi Krista, thanks for sending the screenshot! I understand you're seeing multip…" at bounding box center [304, 81] width 221 height 23
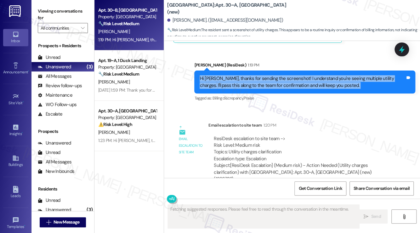
click at [255, 85] on div "Hi Krista, thanks for sending the screenshot! I understand you're seeing multip…" at bounding box center [304, 81] width 221 height 23
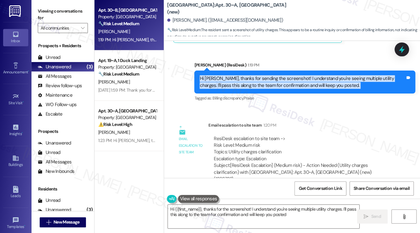
type textarea "Hi {{first_name}}, thanks for the screenshot! I understand you're seeing multip…"
